Goal: Task Accomplishment & Management: Manage account settings

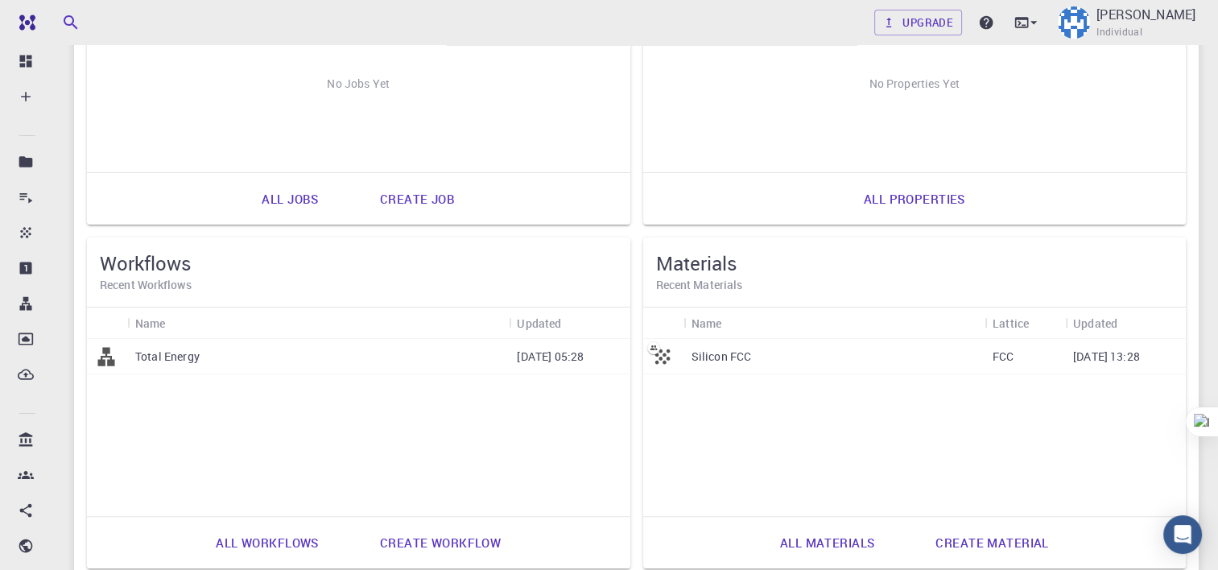
scroll to position [288, 0]
click at [818, 369] on div "Silicon FCC" at bounding box center [834, 354] width 301 height 35
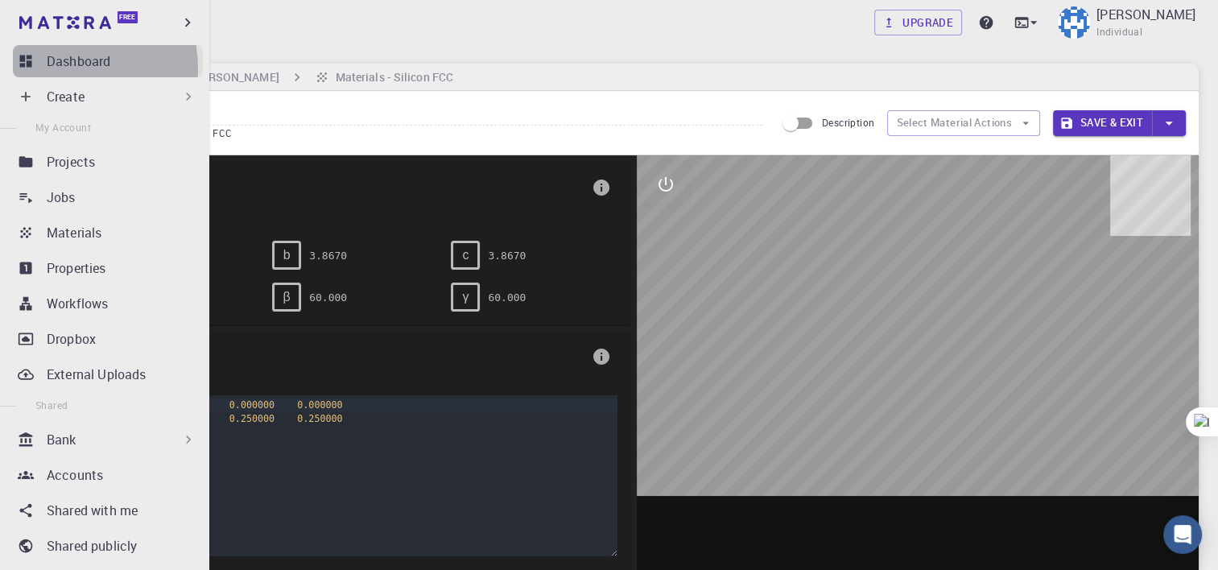
click at [55, 68] on p "Dashboard" at bounding box center [79, 61] width 64 height 19
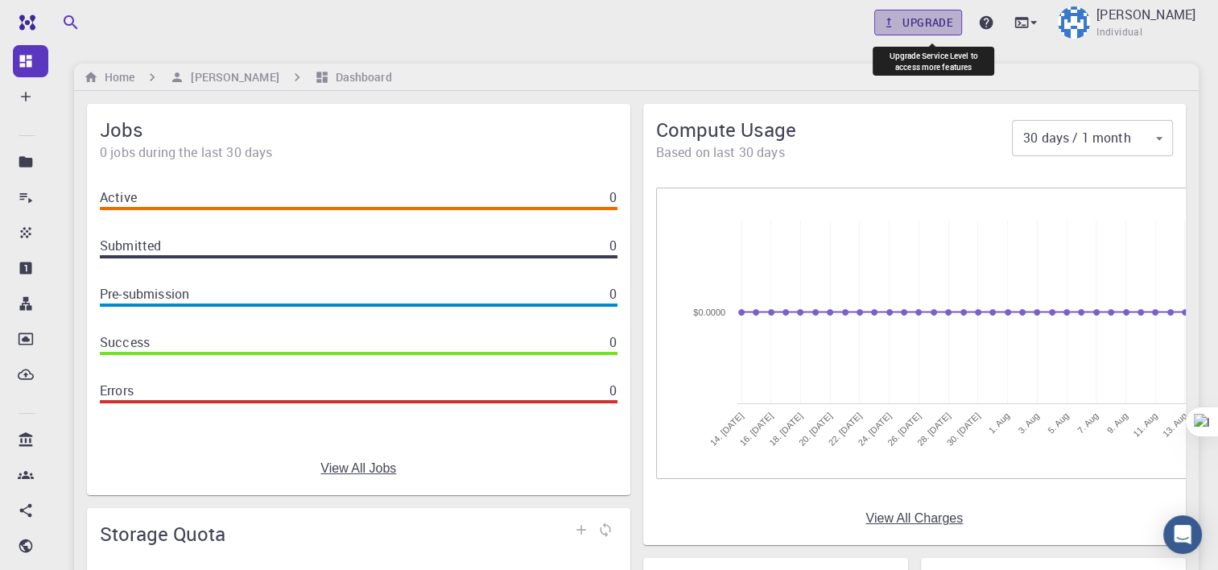
click at [951, 20] on link "Upgrade" at bounding box center [918, 23] width 88 height 26
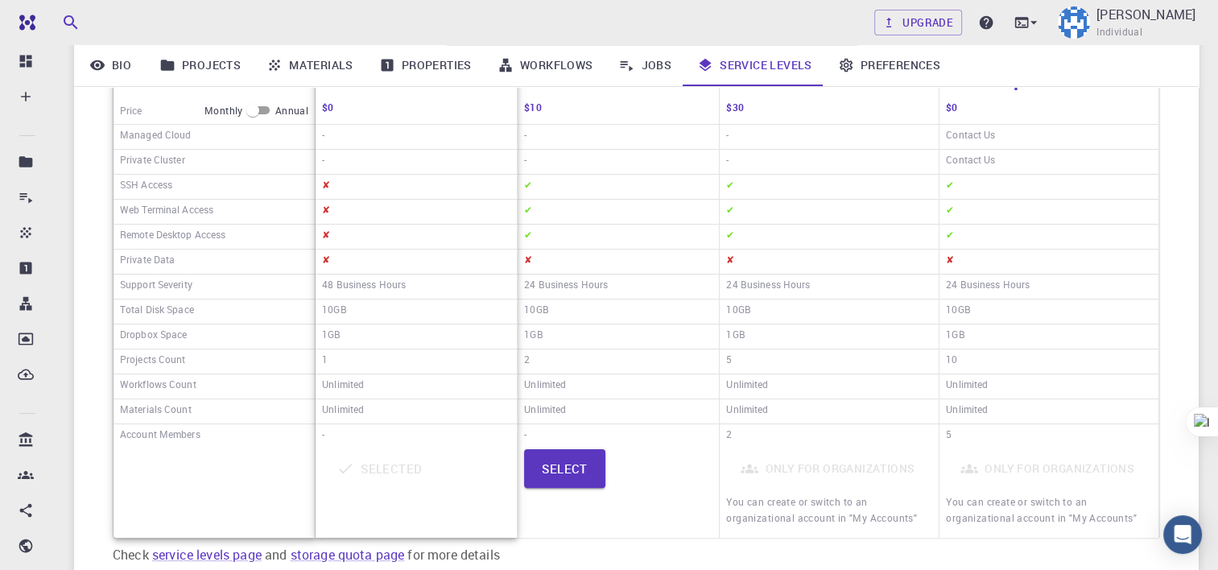
scroll to position [299, 0]
click at [634, 538] on div "Price Monthly Annual Managed Cloud Private Cluster SSH Access Web Terminal Acce…" at bounding box center [636, 282] width 1125 height 598
click at [172, 528] on div at bounding box center [214, 490] width 201 height 90
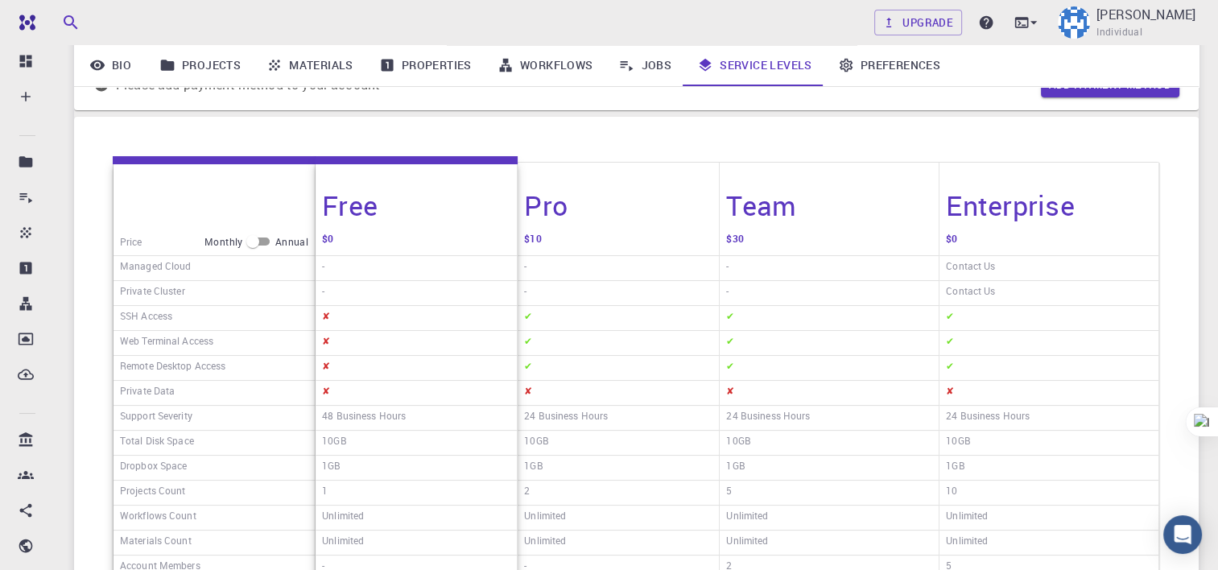
scroll to position [167, 0]
click at [585, 179] on div "Pro" at bounding box center [618, 194] width 201 height 66
click at [580, 205] on div "Pro" at bounding box center [618, 194] width 201 height 66
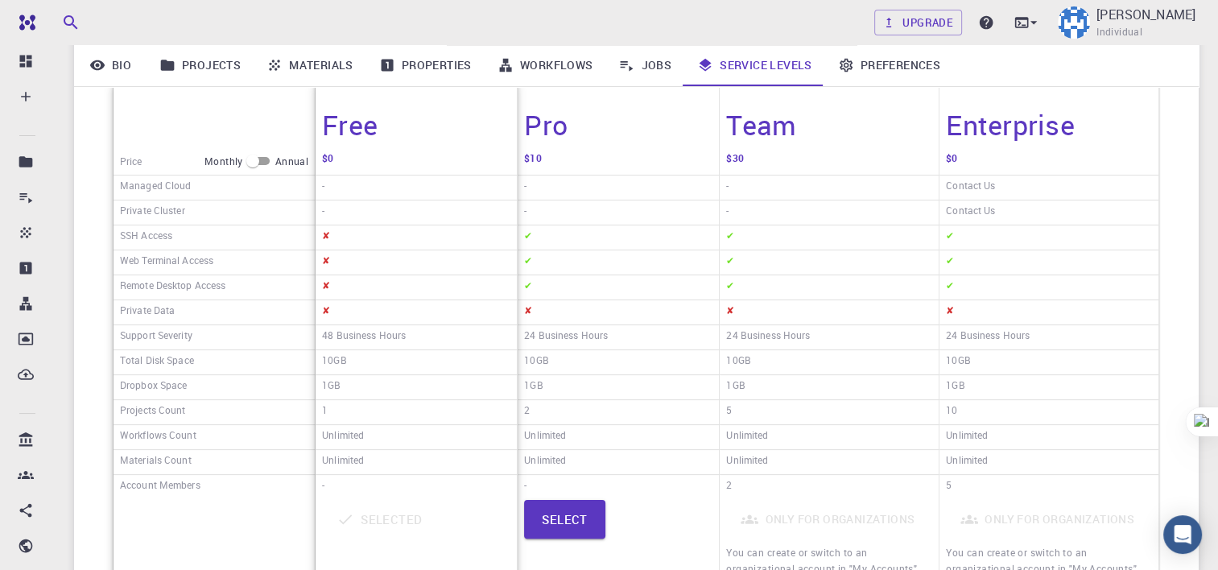
scroll to position [247, 0]
click at [260, 155] on input "checkbox" at bounding box center [253, 159] width 58 height 19
click at [251, 159] on input "checkbox" at bounding box center [266, 159] width 58 height 19
checkbox input "false"
click at [331, 61] on link "Materials" at bounding box center [310, 65] width 113 height 42
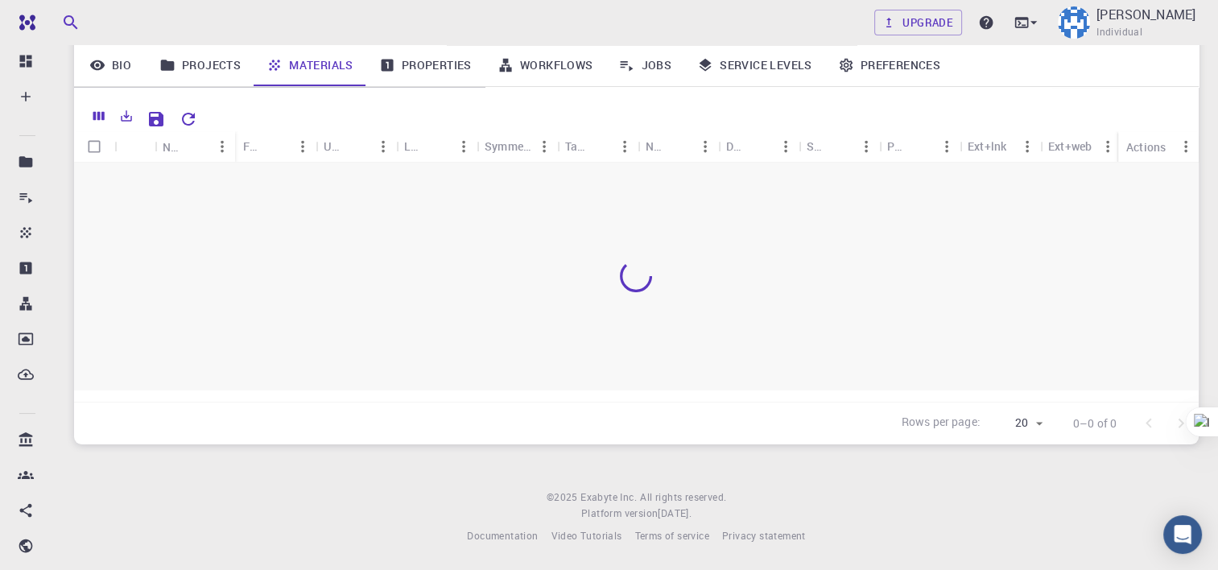
scroll to position [168, 0]
click at [93, 180] on input "Select row" at bounding box center [94, 180] width 31 height 31
checkbox input "true"
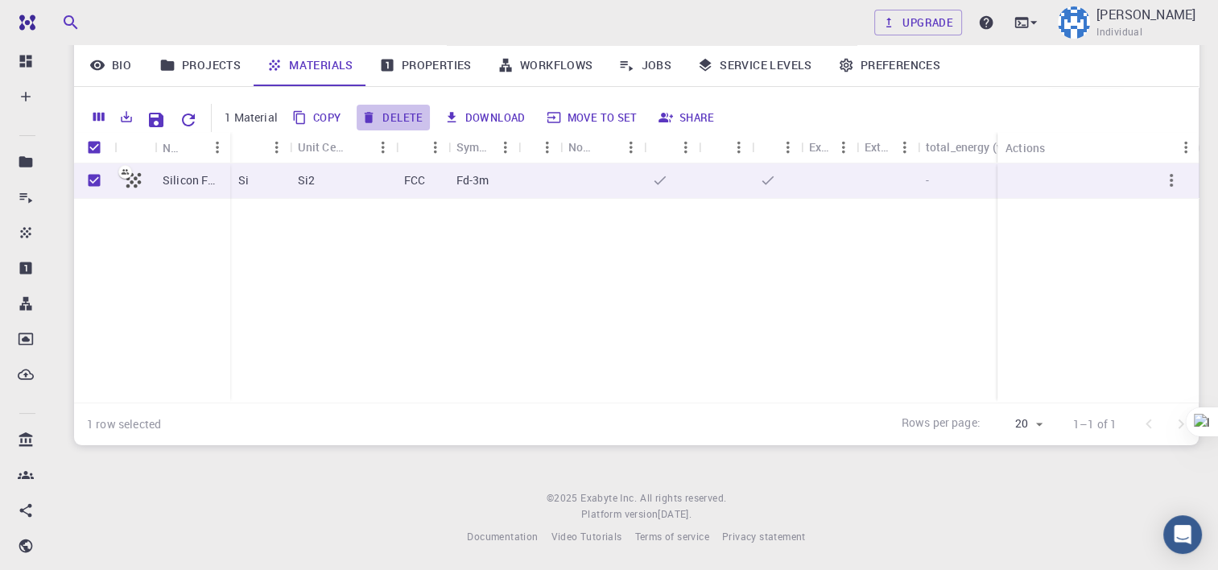
click at [386, 107] on button "Delete" at bounding box center [393, 118] width 72 height 26
checkbox input "false"
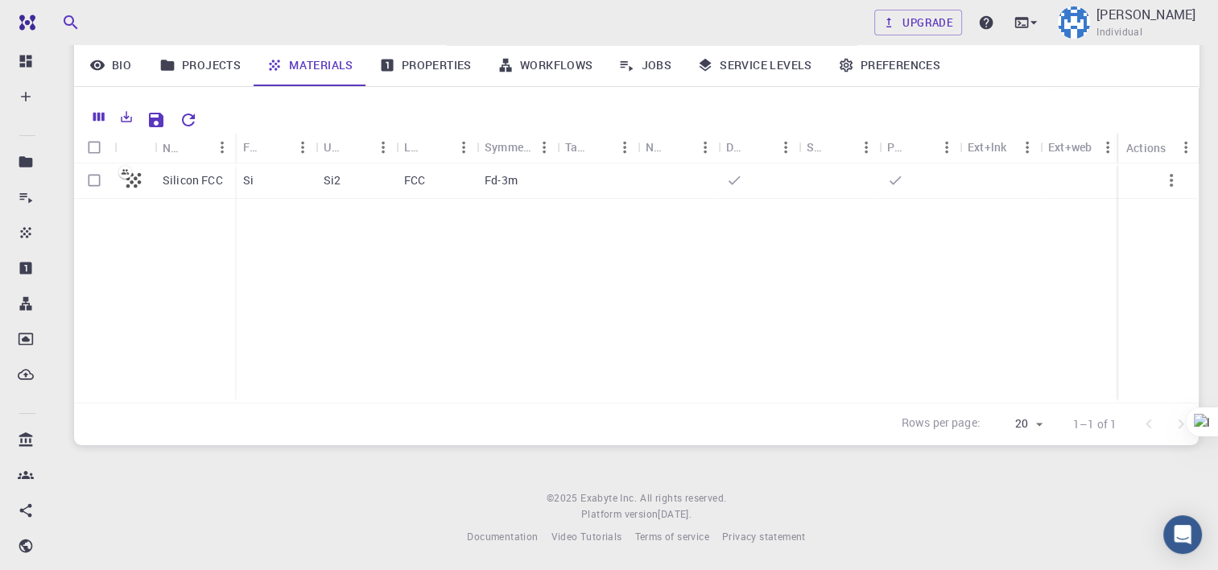
scroll to position [0, 0]
